Goal: Check status: Check status

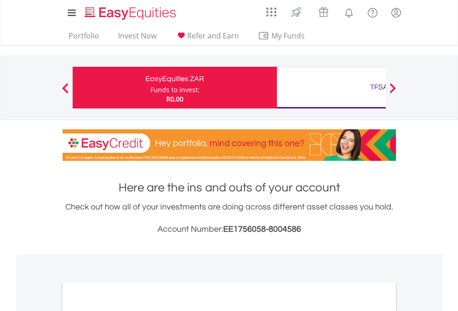
click at [150, 87] on div "Funds to invest:" at bounding box center [174, 89] width 49 height 9
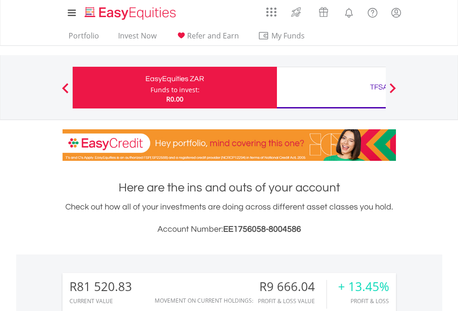
scroll to position [89, 145]
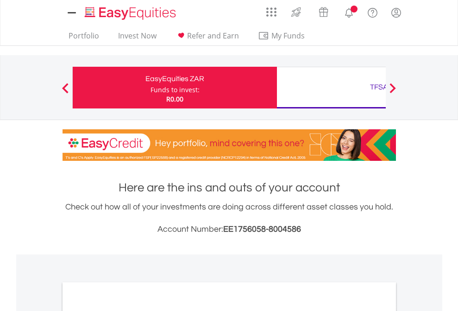
scroll to position [556, 0]
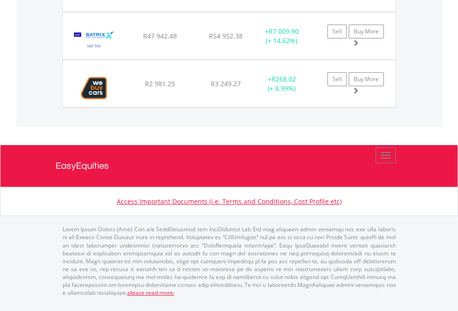
scroll to position [89, 145]
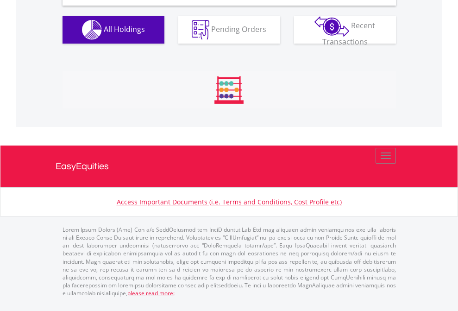
scroll to position [895, 0]
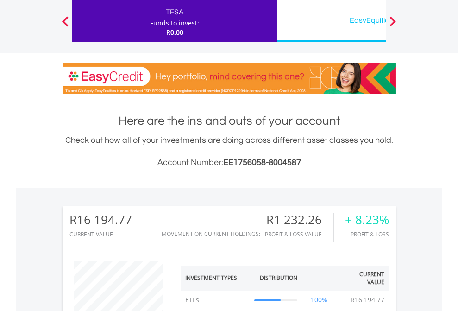
scroll to position [89, 145]
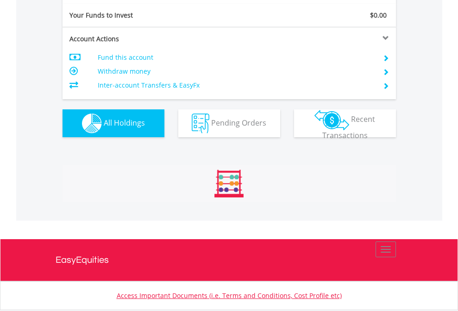
scroll to position [89, 145]
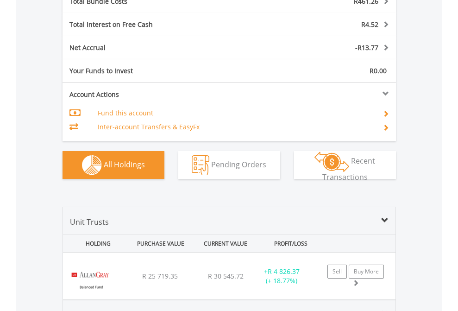
scroll to position [1085, 0]
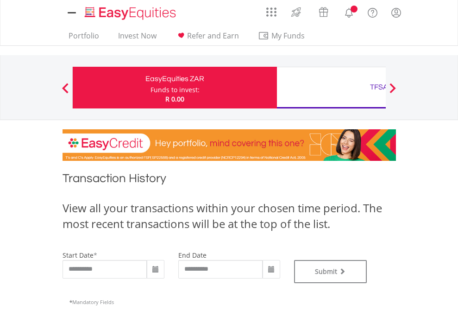
type input "**********"
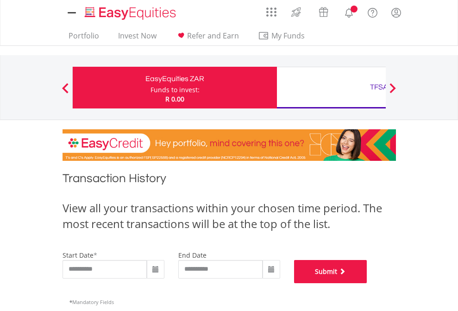
click at [367, 283] on button "Submit" at bounding box center [330, 271] width 73 height 23
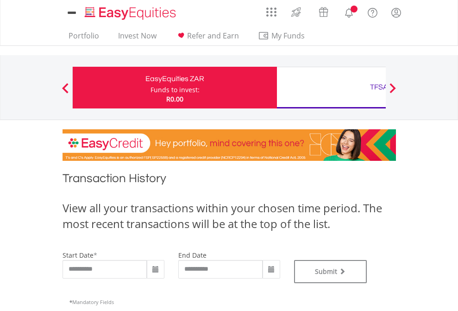
click at [331, 87] on div "TFSA" at bounding box center [378, 87] width 193 height 13
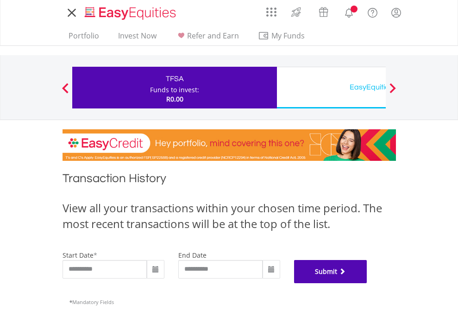
click at [367, 283] on button "Submit" at bounding box center [330, 271] width 73 height 23
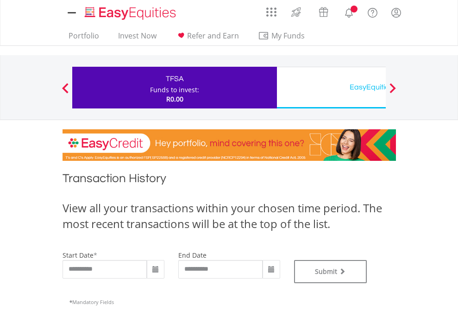
click at [331, 87] on div "EasyEquities USD" at bounding box center [378, 87] width 193 height 13
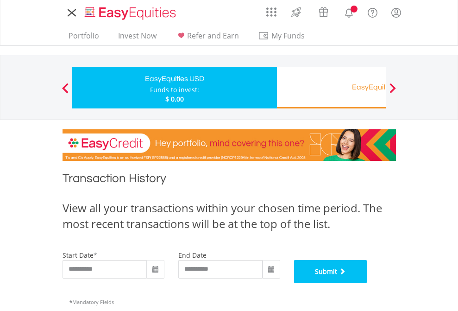
click at [367, 283] on button "Submit" at bounding box center [330, 271] width 73 height 23
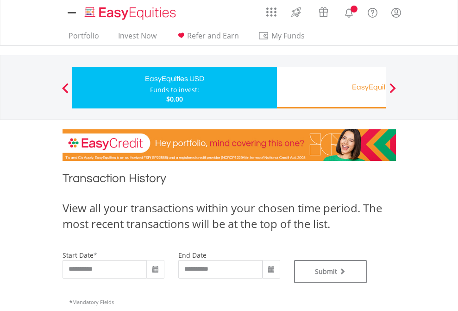
click at [331, 87] on div "EasyEquities RA" at bounding box center [378, 87] width 193 height 13
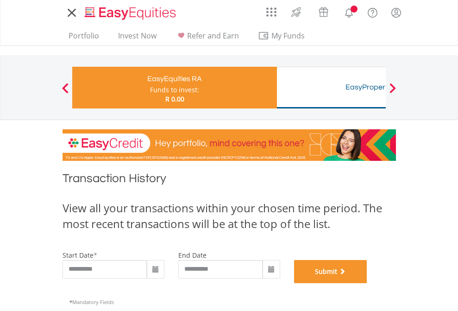
click at [367, 283] on button "Submit" at bounding box center [330, 271] width 73 height 23
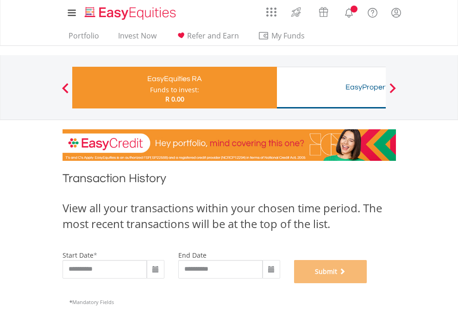
scroll to position [375, 0]
